Goal: Information Seeking & Learning: Learn about a topic

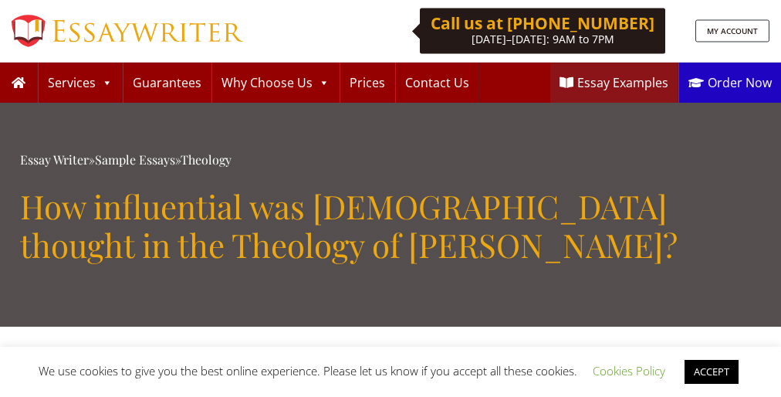
click at [391, 371] on span "We use cookies to give you the best online experience. Please let us know if yo…" at bounding box center [391, 370] width 704 height 15
click at [714, 371] on link "ACCEPT" at bounding box center [712, 372] width 54 height 24
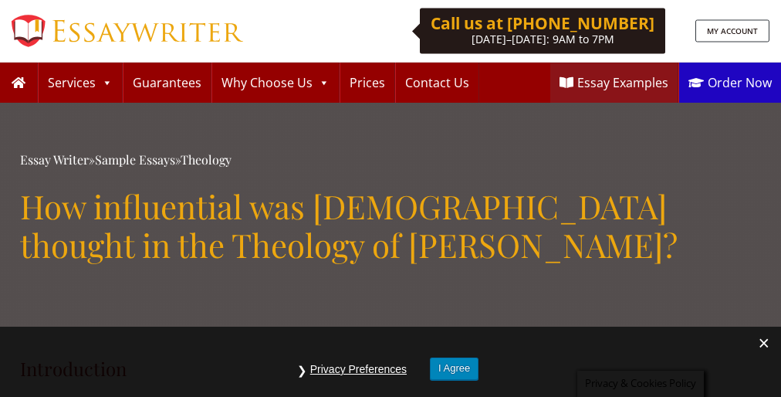
click at [391, 198] on h1 "How influential was [DEMOGRAPHIC_DATA] thought in the Theology of [PERSON_NAME]?" at bounding box center [390, 226] width 741 height 78
click at [455, 368] on button "I Agree" at bounding box center [454, 368] width 49 height 22
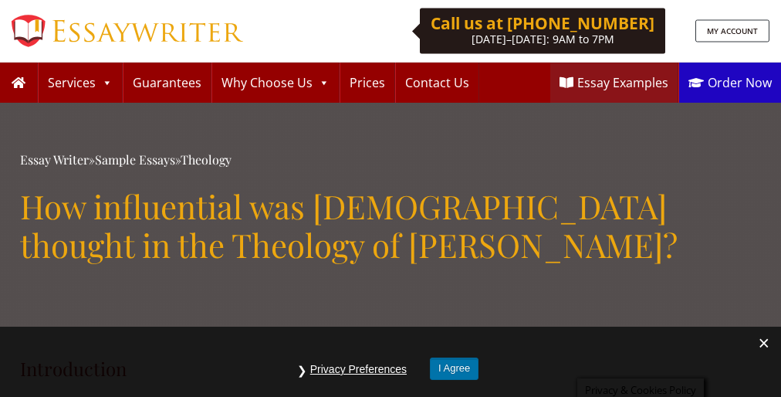
click at [455, 368] on button "I Agree" at bounding box center [454, 368] width 49 height 22
